Goal: Transaction & Acquisition: Purchase product/service

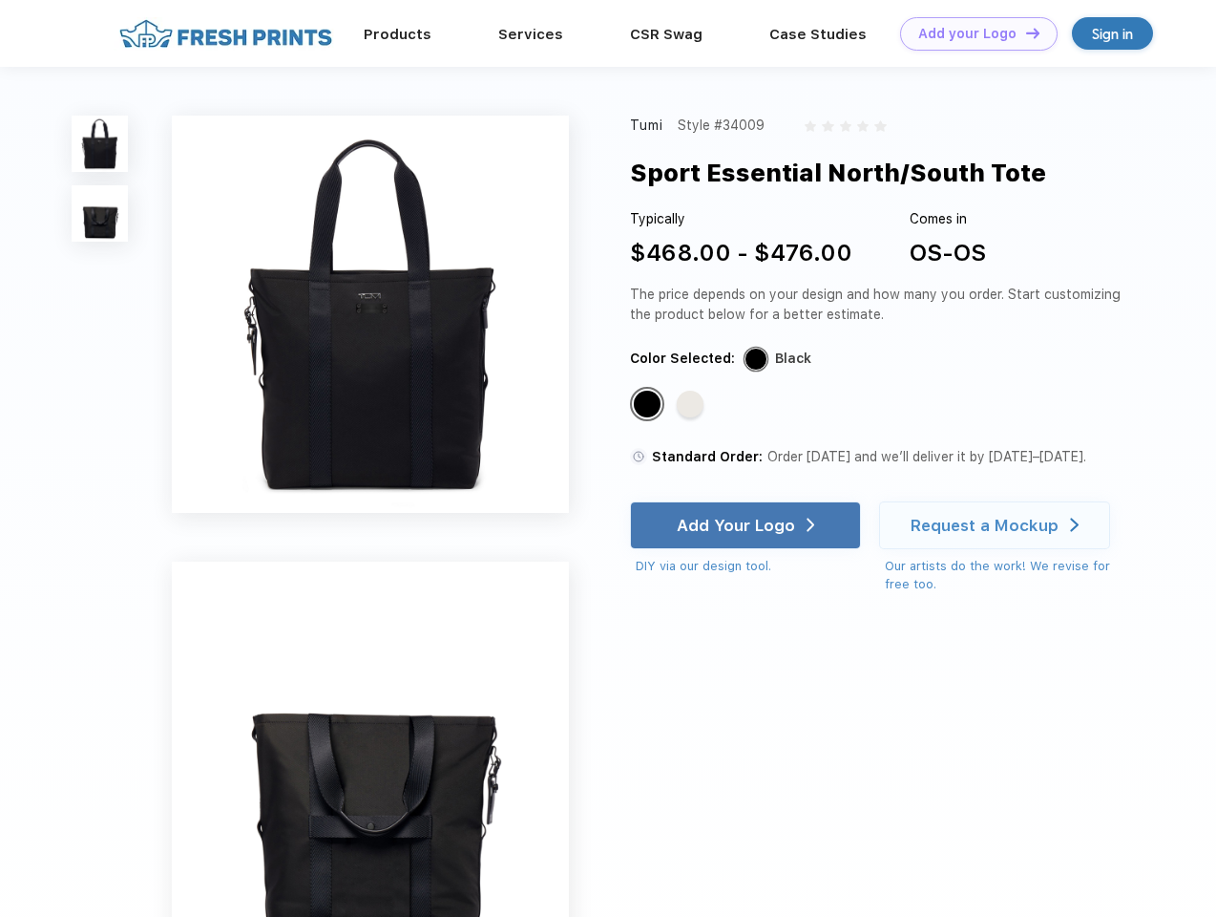
click at [972, 33] on link "Add your Logo Design Tool" at bounding box center [979, 33] width 158 height 33
click at [0, 0] on div "Design Tool" at bounding box center [0, 0] width 0 height 0
click at [1024, 32] on link "Add your Logo Design Tool" at bounding box center [979, 33] width 158 height 33
click at [100, 143] on img at bounding box center [100, 144] width 56 height 56
click at [100, 214] on img at bounding box center [100, 213] width 56 height 56
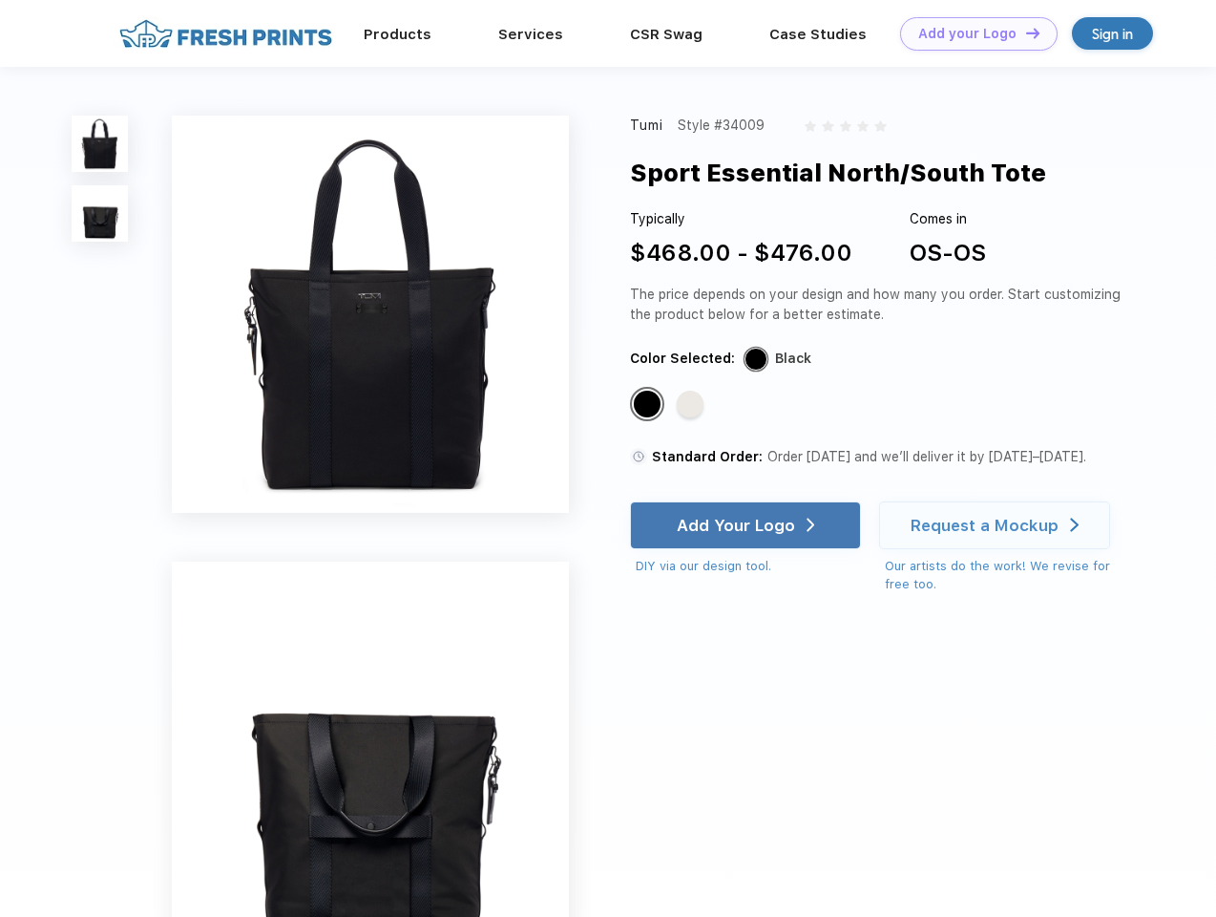
click at [649, 405] on div "Standard Color" at bounding box center [647, 403] width 27 height 27
click at [692, 405] on div "Standard Color" at bounding box center [690, 403] width 27 height 27
click at [748, 525] on div "Add Your Logo" at bounding box center [736, 525] width 118 height 19
click at [998, 525] on div "Request a Mockup" at bounding box center [985, 525] width 148 height 19
